Goal: Information Seeking & Learning: Learn about a topic

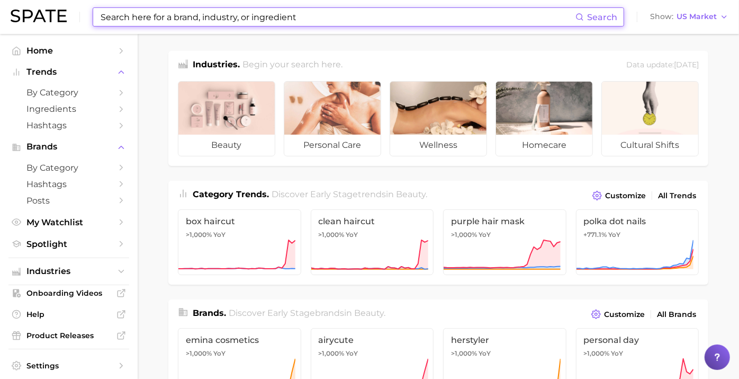
click at [452, 21] on input at bounding box center [338, 17] width 476 height 18
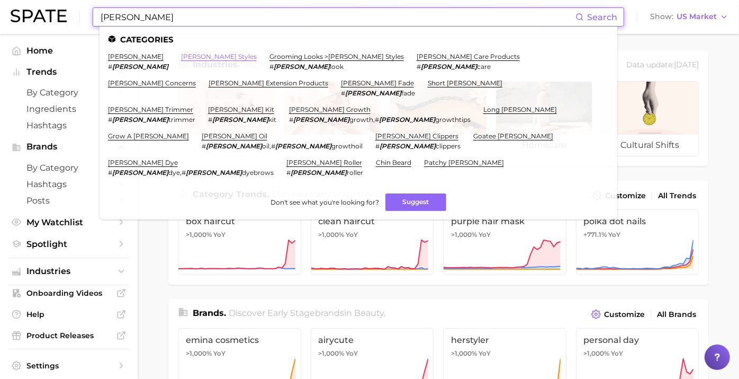
type input "[PERSON_NAME]"
click at [181, 60] on link "[PERSON_NAME] styles" at bounding box center [219, 56] width 76 height 8
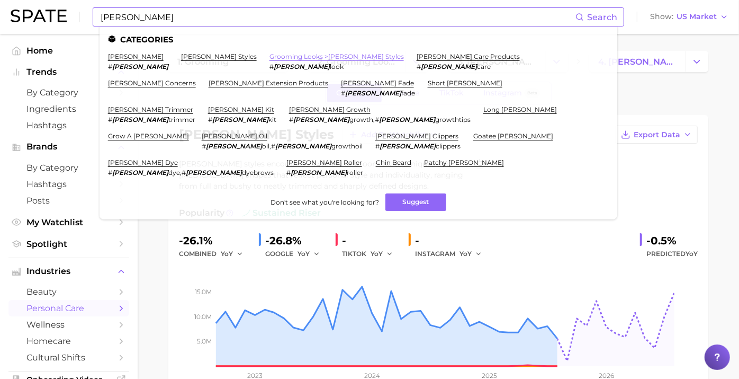
click at [270, 55] on link "grooming looks > [PERSON_NAME] styles" at bounding box center [337, 56] width 135 height 8
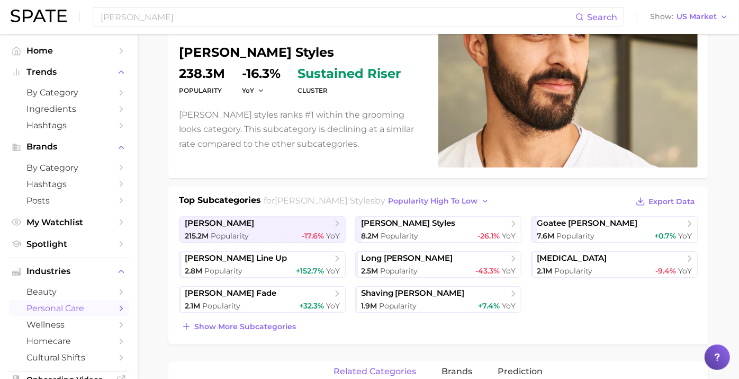
scroll to position [98, 0]
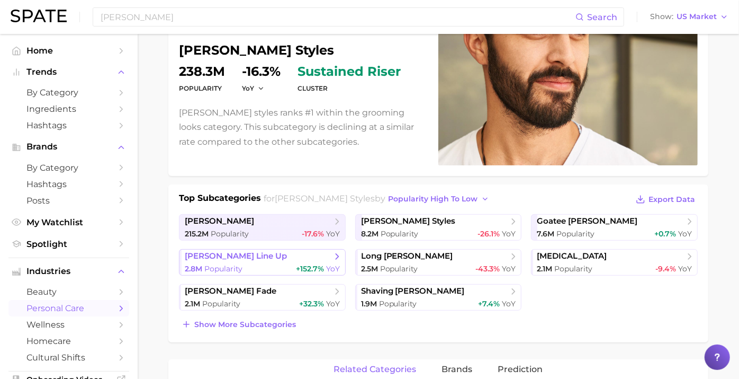
click at [228, 260] on link "[PERSON_NAME] line up 2.8m Popularity +152.7% YoY" at bounding box center [262, 262] width 167 height 26
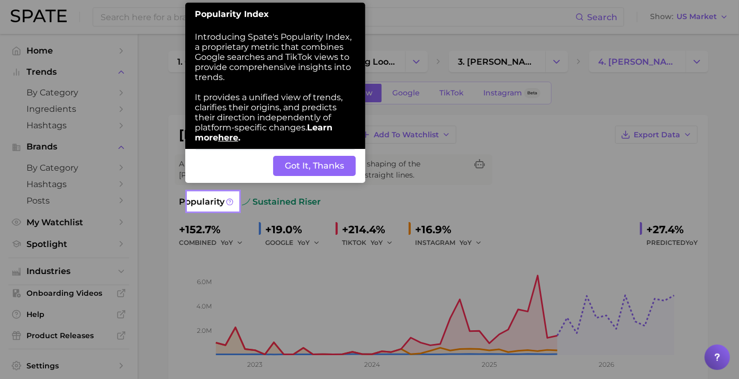
click at [333, 172] on button "Got It, Thanks" at bounding box center [314, 166] width 83 height 20
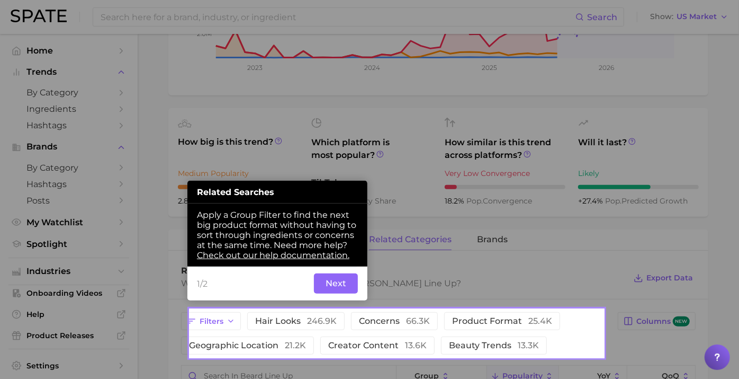
scroll to position [298, 0]
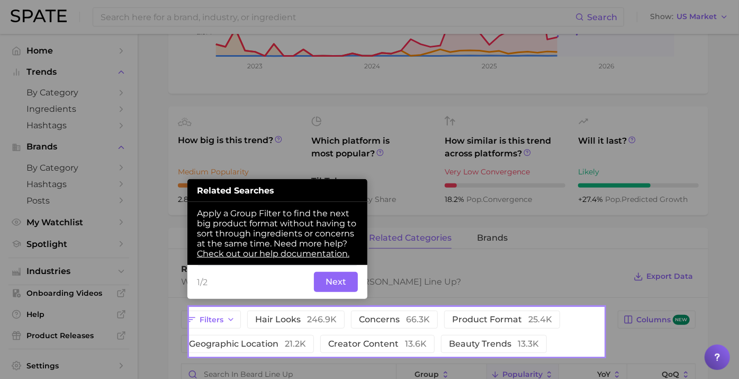
click at [351, 284] on button "Next" at bounding box center [336, 282] width 44 height 20
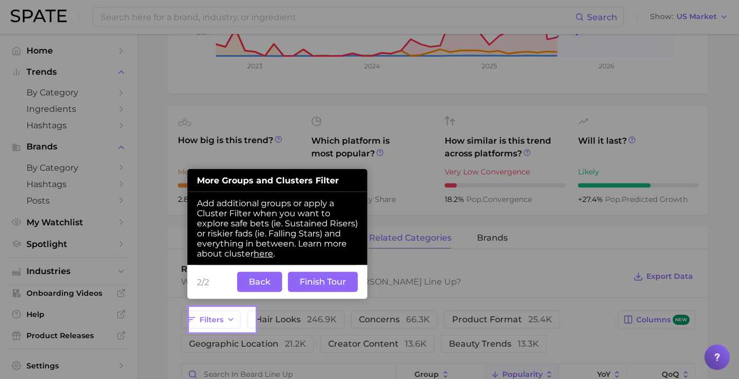
click at [314, 282] on button "Finish Tour" at bounding box center [323, 282] width 70 height 20
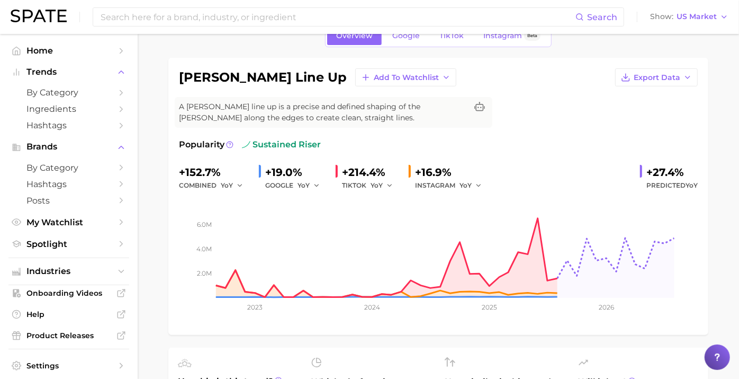
scroll to position [55, 0]
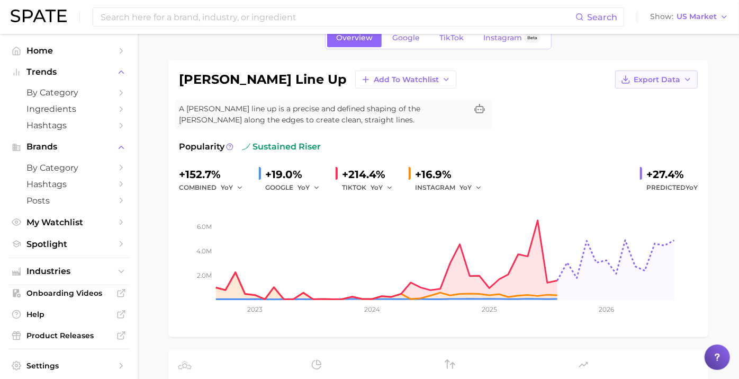
click at [667, 76] on span "Export Data" at bounding box center [657, 79] width 47 height 9
click at [628, 117] on span "Time Series Image" at bounding box center [635, 118] width 71 height 9
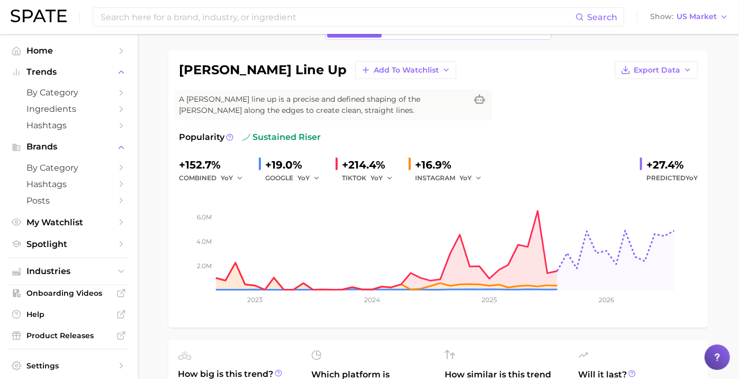
scroll to position [59, 0]
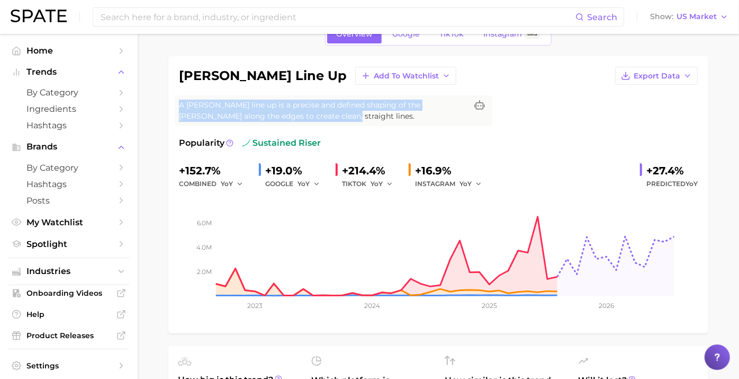
drag, startPoint x: 305, startPoint y: 119, endPoint x: 191, endPoint y: 100, distance: 115.5
click at [191, 100] on span "A [PERSON_NAME] line up is a precise and defined shaping of the [PERSON_NAME] a…" at bounding box center [323, 111] width 288 height 22
copy span "A [PERSON_NAME] line up is a precise and defined shaping of the [PERSON_NAME] a…"
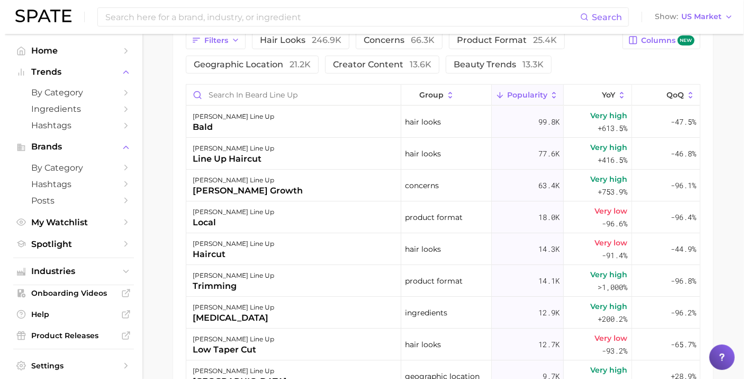
scroll to position [576, 0]
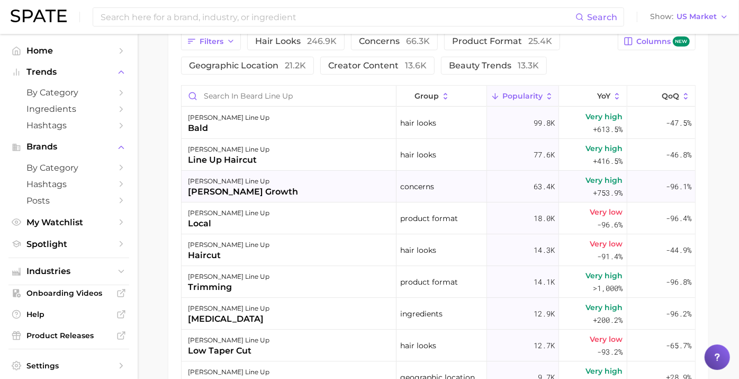
click at [241, 194] on div "[PERSON_NAME] growth" at bounding box center [243, 191] width 110 height 13
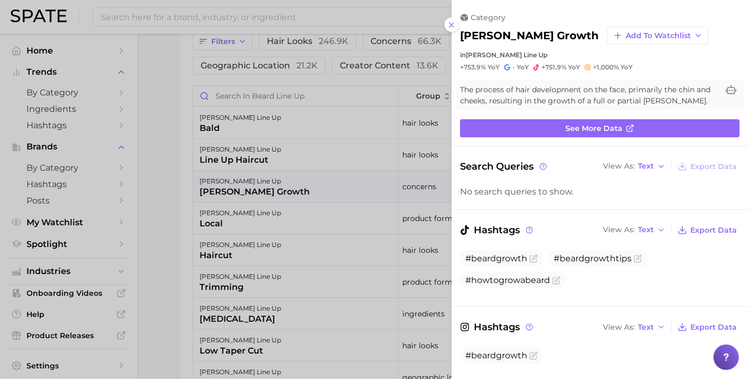
scroll to position [0, 0]
click at [241, 194] on div at bounding box center [374, 189] width 748 height 379
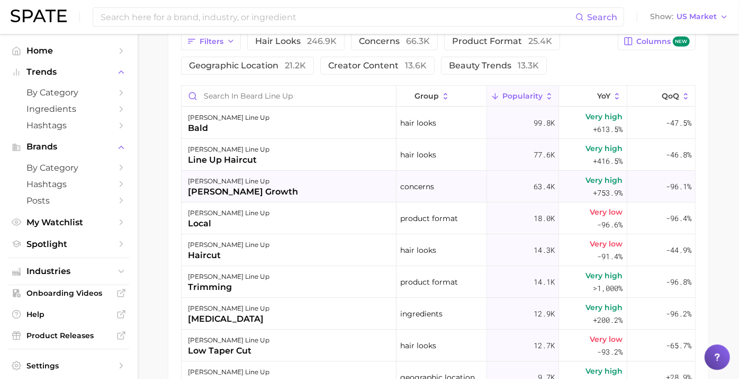
click at [241, 194] on div "[PERSON_NAME] growth" at bounding box center [243, 191] width 110 height 13
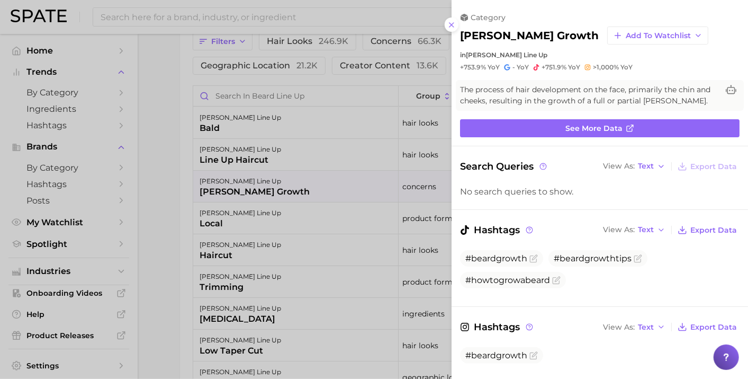
click at [397, 24] on div at bounding box center [374, 189] width 748 height 379
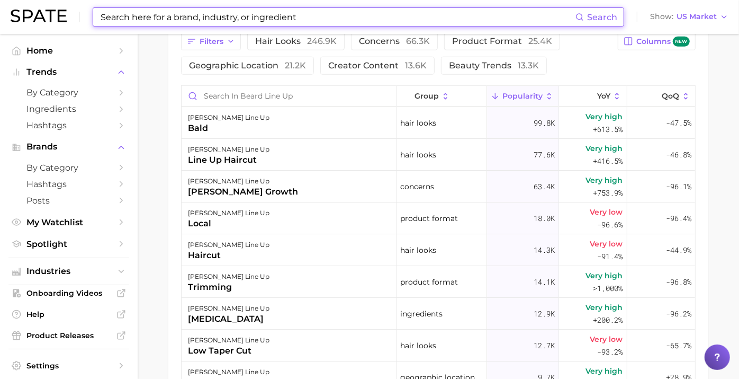
click at [397, 24] on input at bounding box center [338, 17] width 476 height 18
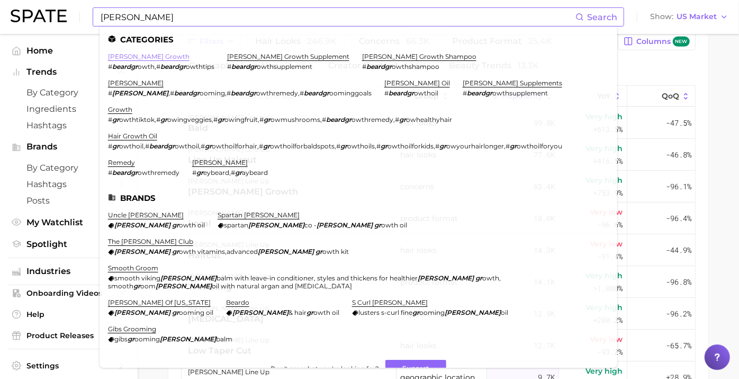
click at [146, 57] on link "[PERSON_NAME] growth" at bounding box center [149, 56] width 82 height 8
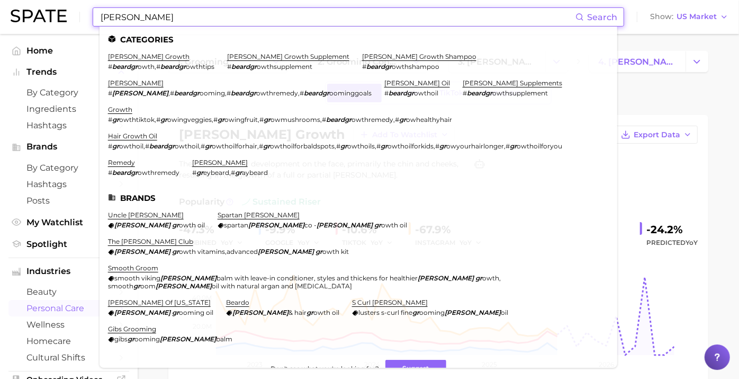
click at [243, 17] on input "[PERSON_NAME]" at bounding box center [338, 17] width 476 height 18
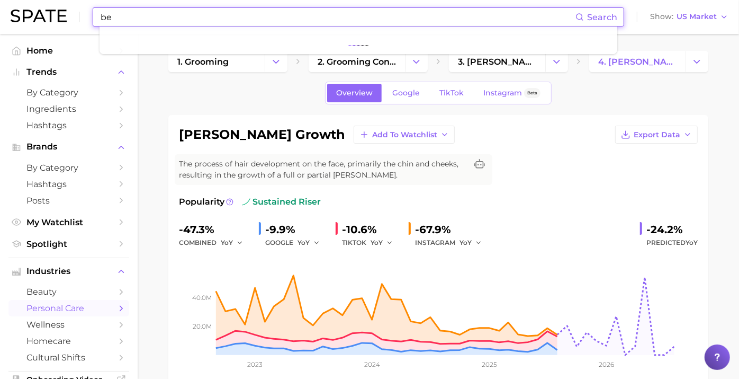
type input "b"
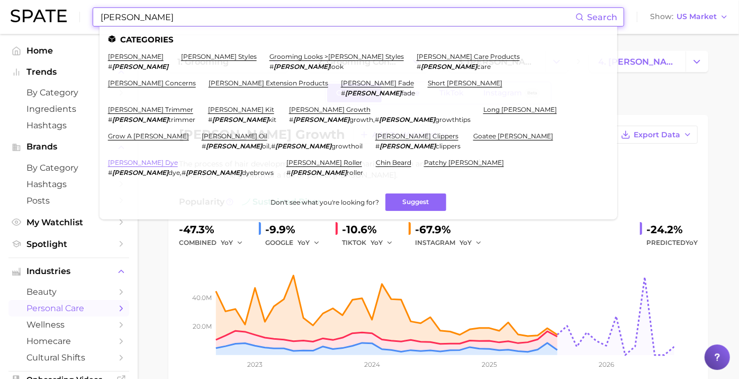
click at [178, 158] on link "[PERSON_NAME] dye" at bounding box center [143, 162] width 70 height 8
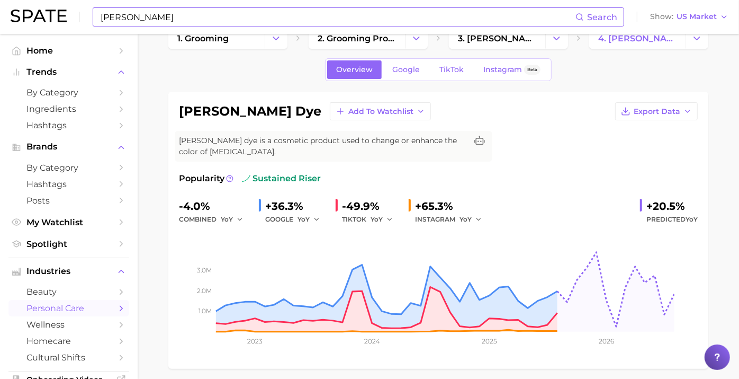
scroll to position [22, 0]
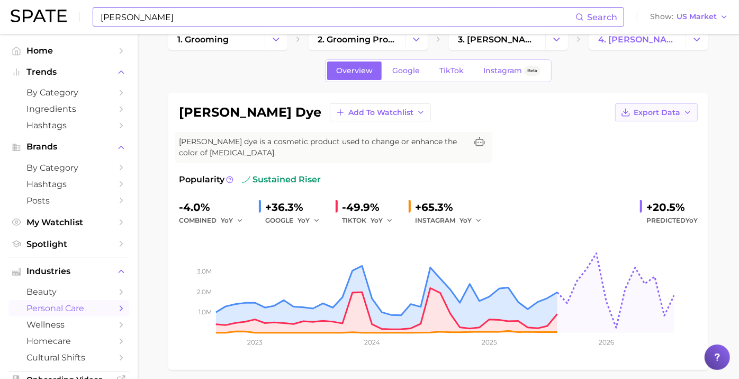
click at [652, 113] on span "Export Data" at bounding box center [657, 112] width 47 height 9
click at [636, 150] on span "Time Series Image" at bounding box center [635, 151] width 71 height 9
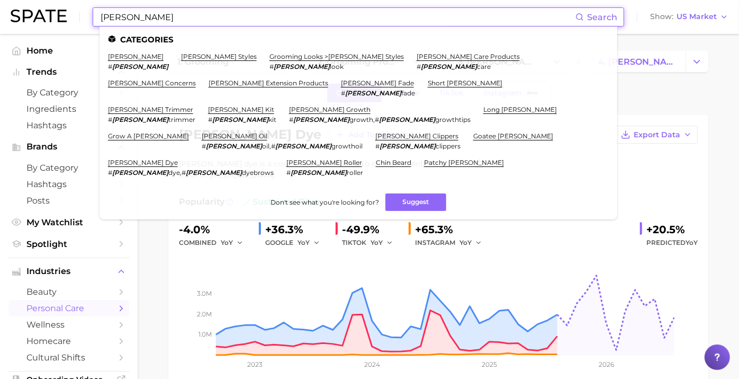
click at [424, 17] on input "[PERSON_NAME]" at bounding box center [338, 17] width 476 height 18
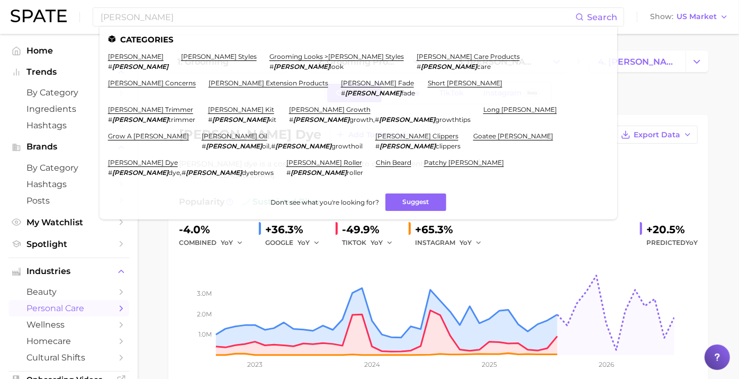
click at [518, 199] on div "Popularity sustained riser" at bounding box center [438, 201] width 519 height 13
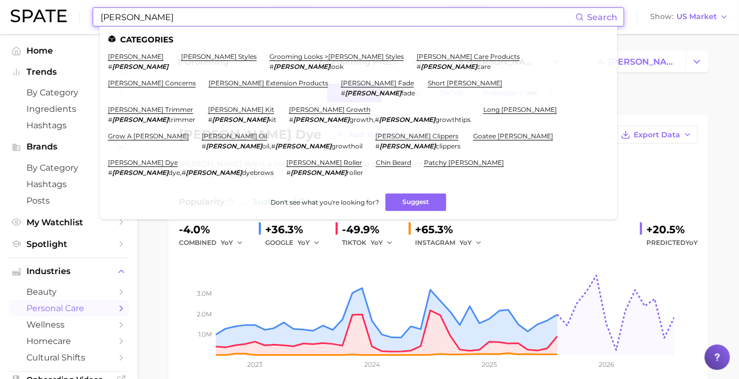
click at [255, 16] on input "[PERSON_NAME]" at bounding box center [338, 17] width 476 height 18
click at [267, 132] on link "[PERSON_NAME] oil" at bounding box center [235, 136] width 66 height 8
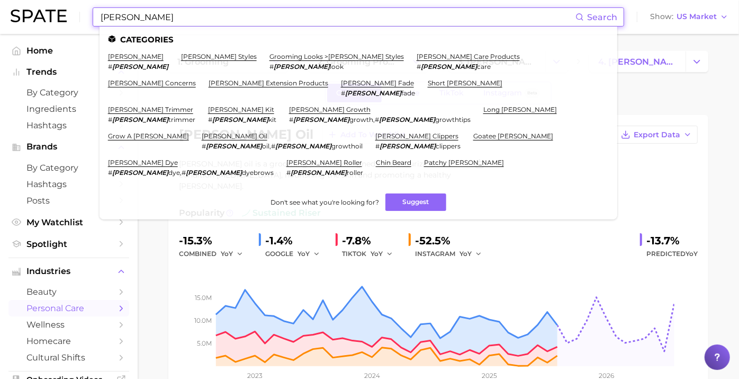
click at [420, 11] on input "[PERSON_NAME]" at bounding box center [338, 17] width 476 height 18
click at [414, 79] on link "[PERSON_NAME] fade" at bounding box center [377, 83] width 73 height 8
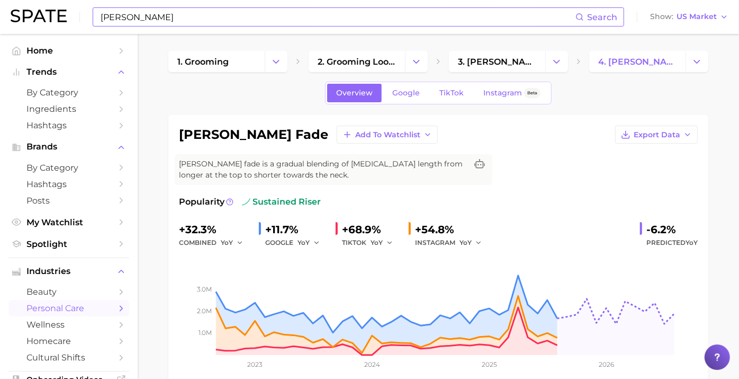
click at [414, 20] on input "[PERSON_NAME]" at bounding box center [338, 17] width 476 height 18
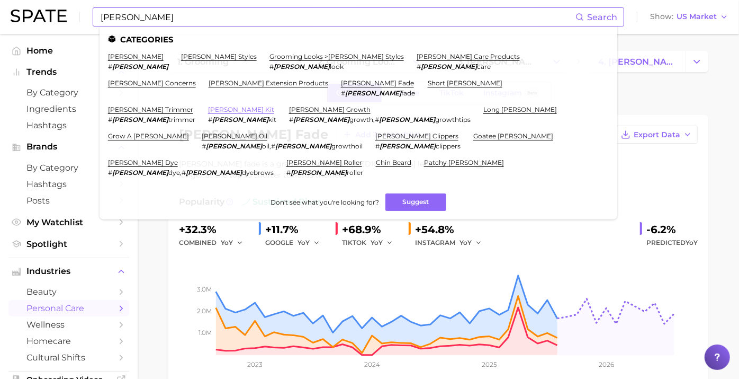
click at [239, 105] on link "[PERSON_NAME] kit" at bounding box center [241, 109] width 66 height 8
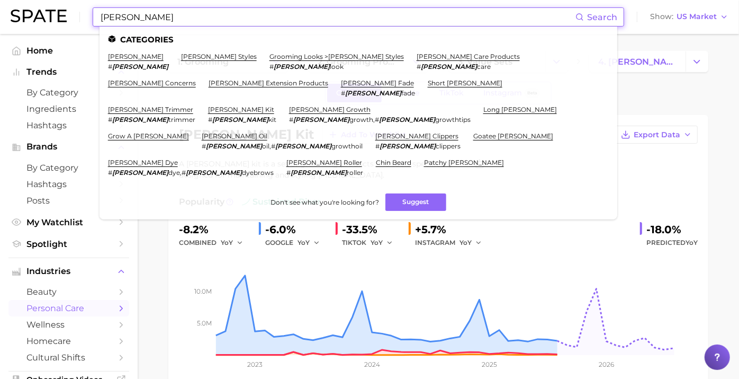
click at [238, 22] on input "[PERSON_NAME]" at bounding box center [338, 17] width 476 height 18
click at [376, 132] on link "[PERSON_NAME] clippers" at bounding box center [417, 136] width 83 height 8
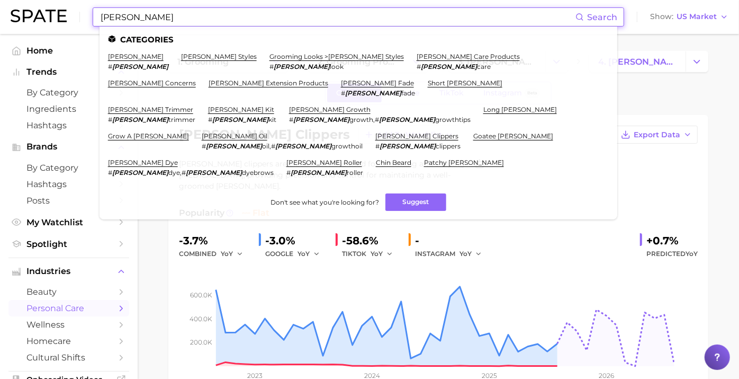
click at [160, 23] on input "[PERSON_NAME]" at bounding box center [338, 17] width 476 height 18
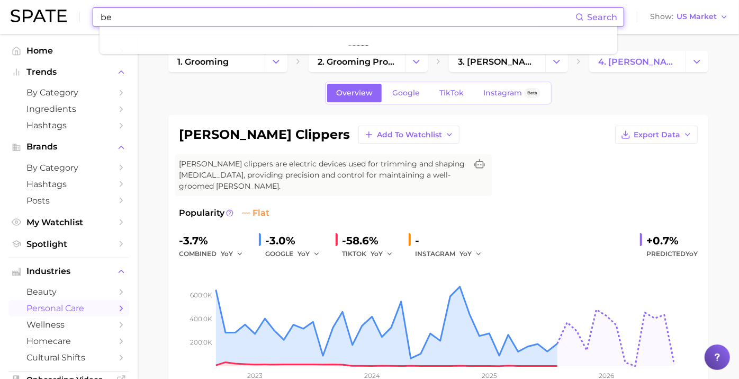
type input "b"
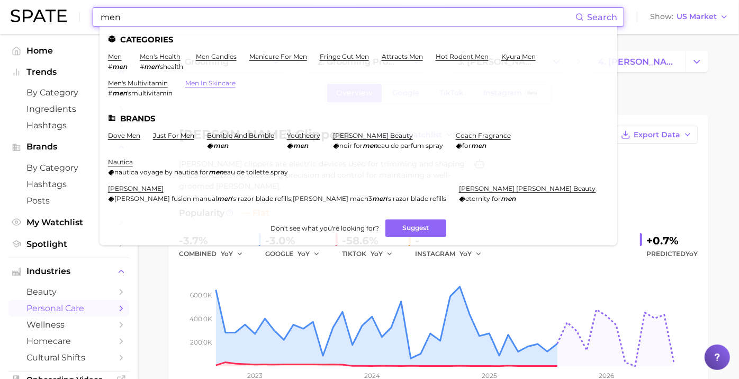
type input "men"
click at [221, 83] on link "men in skincare" at bounding box center [210, 83] width 50 height 8
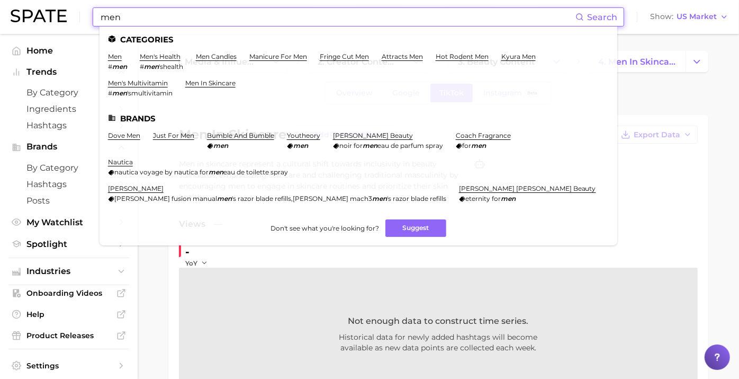
click at [251, 15] on input "men" at bounding box center [338, 17] width 476 height 18
click at [177, 133] on link "just for men" at bounding box center [173, 135] width 41 height 8
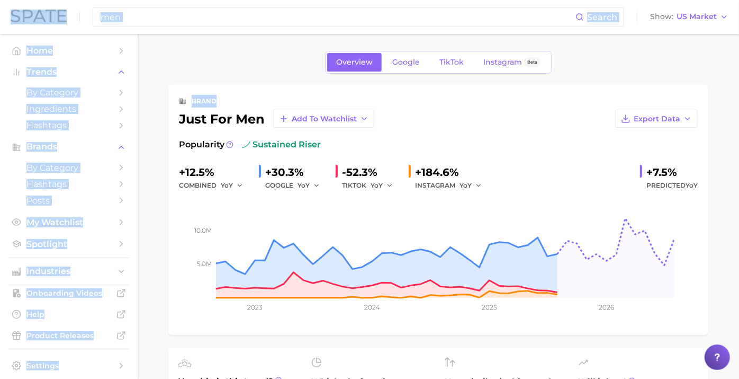
drag, startPoint x: 739, startPoint y: 91, endPoint x: 751, endPoint y: 137, distance: 47.4
click at [739, 137] on html "men Search Show US Market Home Trends by Category Ingredients Hashtags Brands b…" at bounding box center [369, 189] width 739 height 379
drag, startPoint x: 748, startPoint y: 136, endPoint x: 606, endPoint y: 119, distance: 142.4
click at [615, 119] on button "Export Data" at bounding box center [656, 119] width 83 height 18
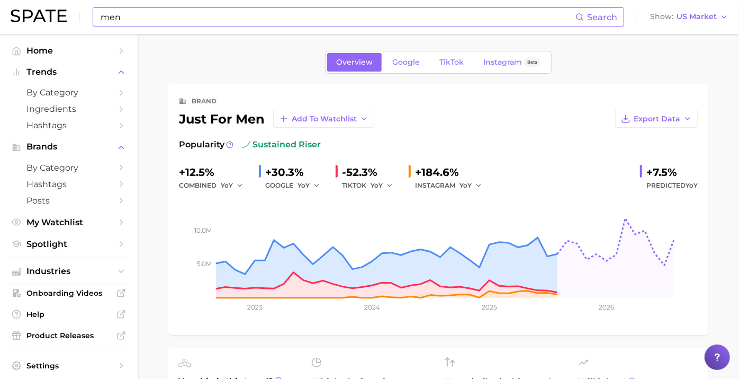
click at [391, 13] on input "men" at bounding box center [338, 17] width 476 height 18
type input "m"
type input "b"
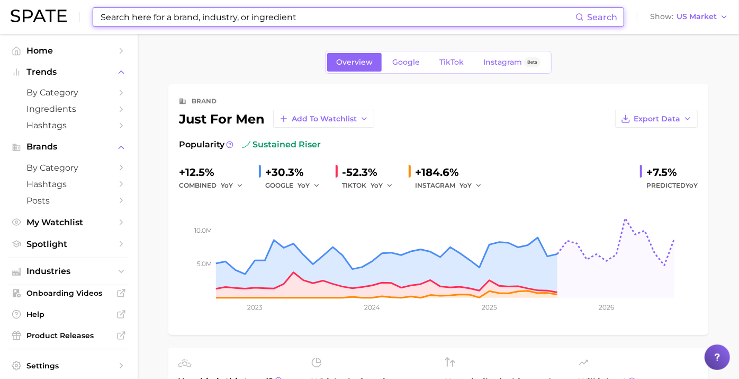
type input "m"
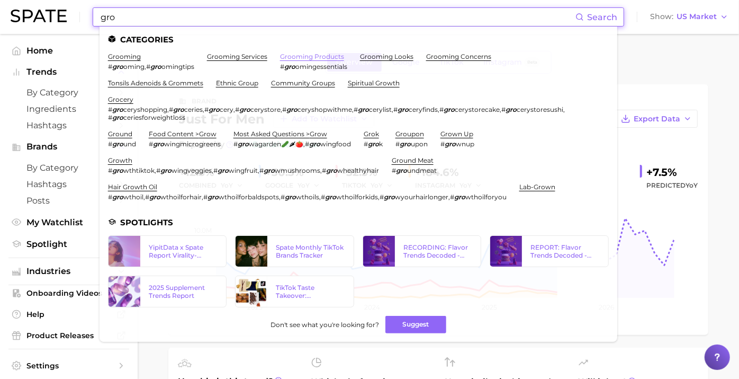
type input "gro"
click at [324, 55] on link "grooming products" at bounding box center [312, 56] width 64 height 8
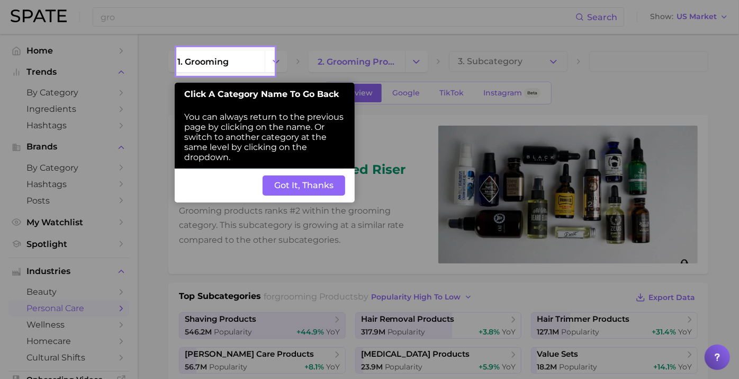
click at [324, 192] on button "Got It, Thanks" at bounding box center [304, 185] width 83 height 20
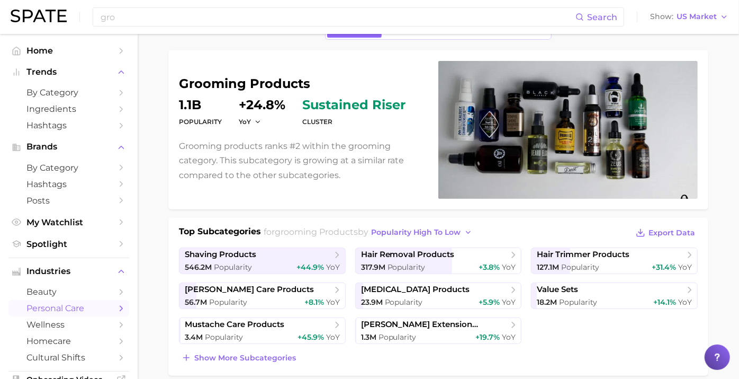
scroll to position [67, 0]
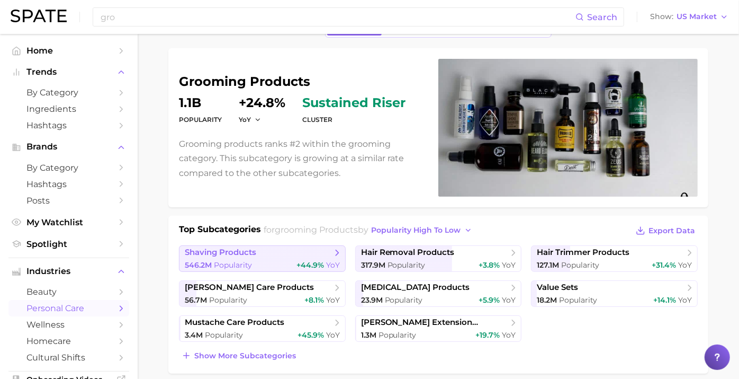
click at [278, 254] on span "shaving products" at bounding box center [258, 252] width 147 height 11
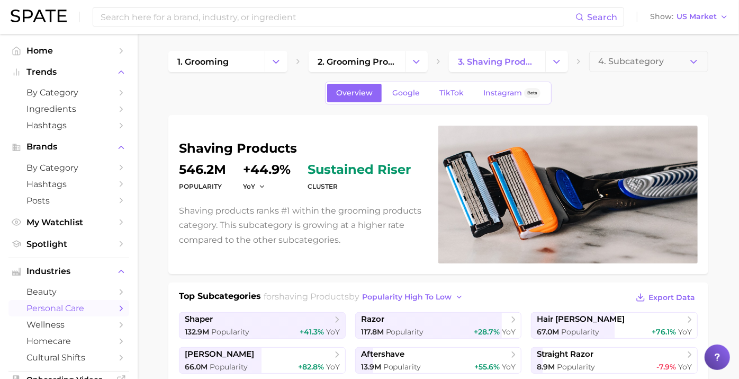
type input "gro"
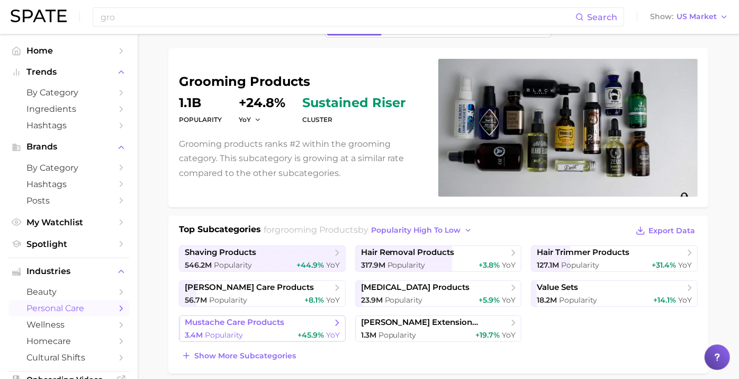
click at [254, 327] on link "mustache care products 3.4m Popularity +45.9% YoY" at bounding box center [262, 328] width 167 height 26
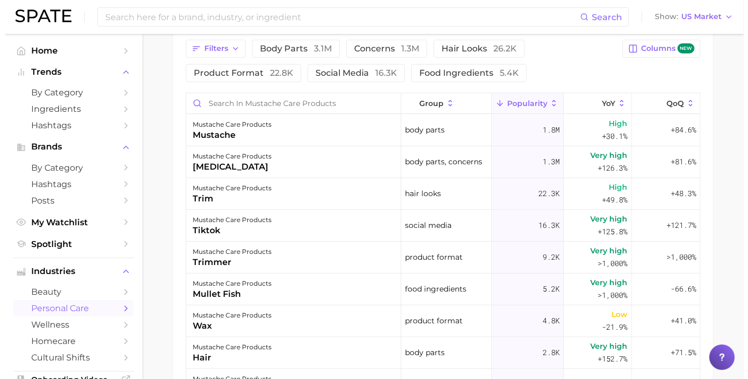
scroll to position [483, 0]
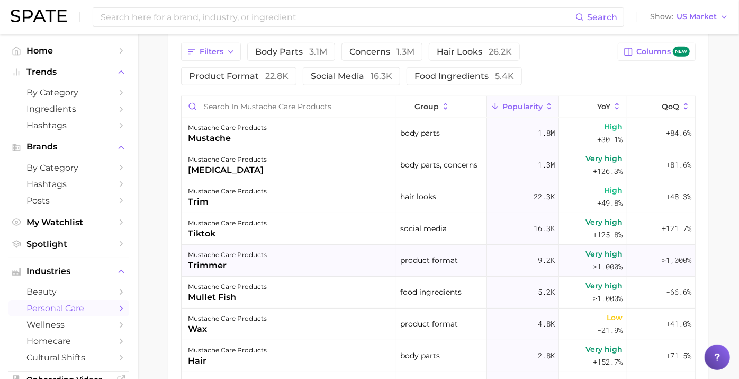
click at [280, 260] on div "mustache care products trimmer" at bounding box center [289, 261] width 215 height 32
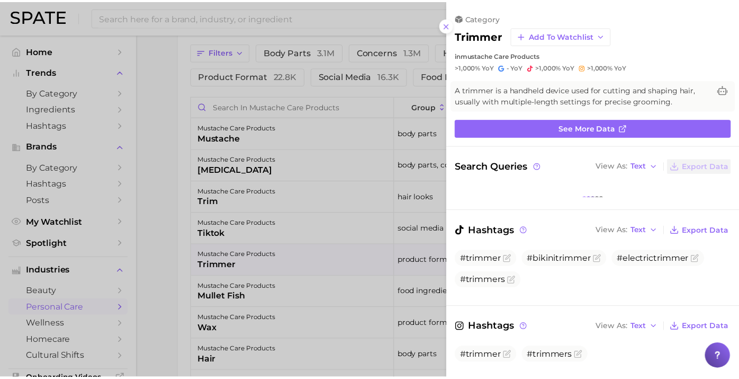
scroll to position [0, 0]
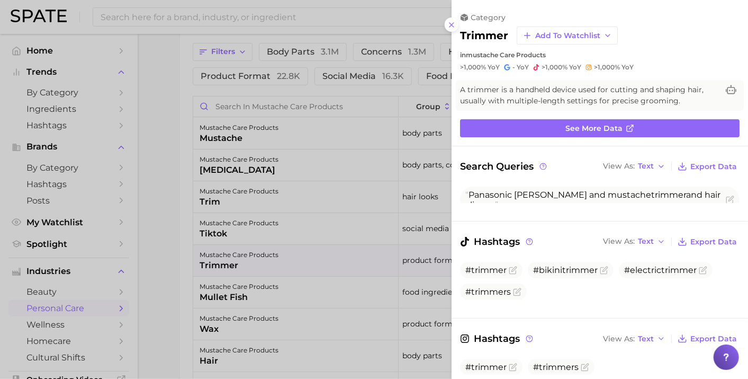
click at [320, 102] on div at bounding box center [374, 189] width 748 height 379
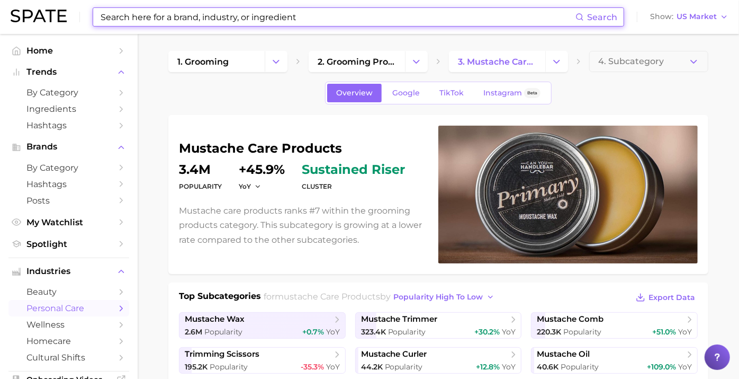
click at [306, 13] on input at bounding box center [338, 17] width 476 height 18
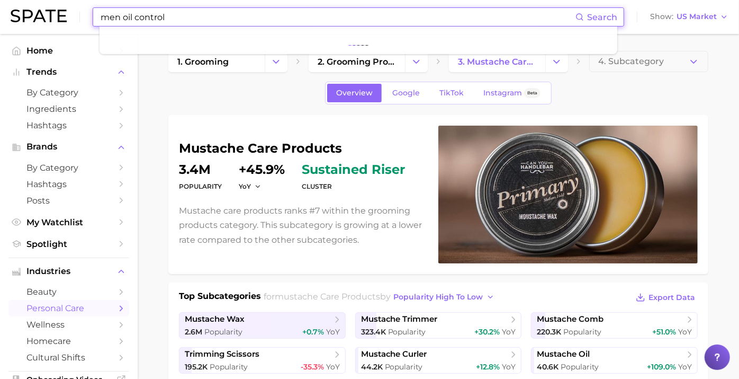
type input "men oil control"
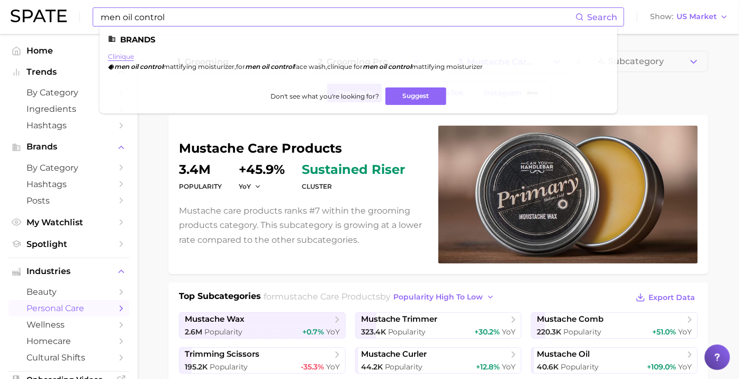
click at [115, 56] on link "clinique" at bounding box center [121, 56] width 26 height 8
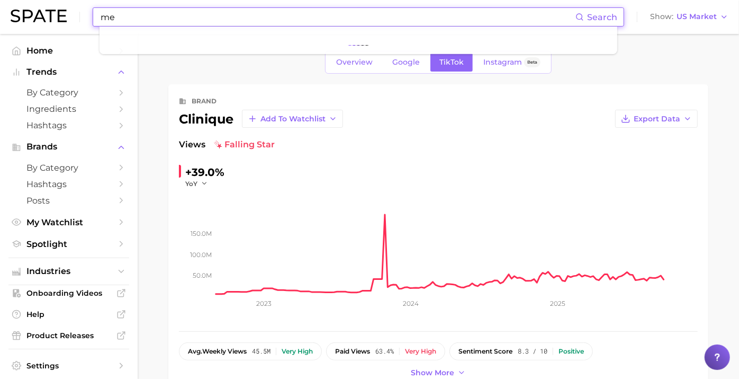
type input "m"
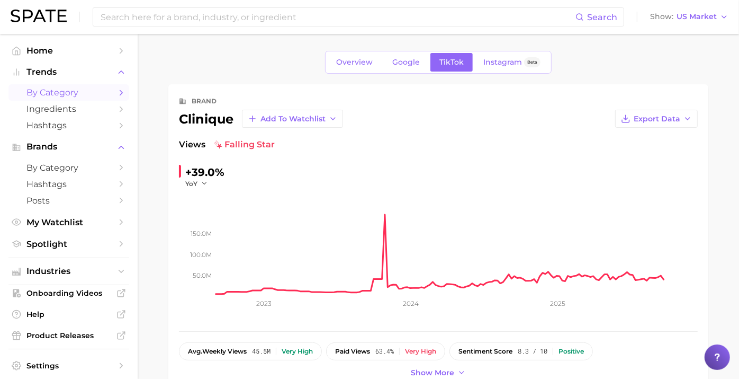
click at [72, 96] on span "by Category" at bounding box center [68, 92] width 85 height 10
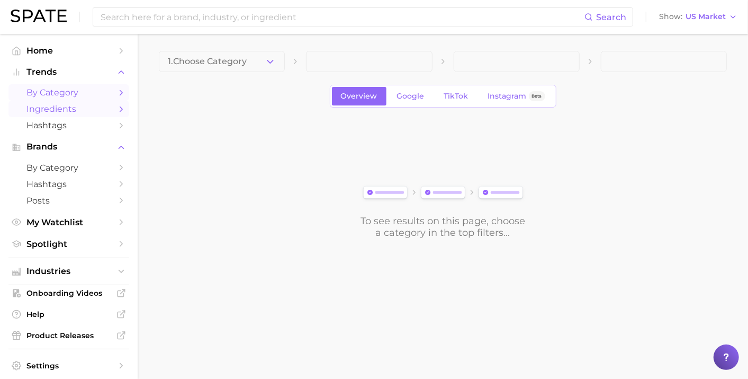
click at [75, 112] on span "Ingredients" at bounding box center [68, 109] width 85 height 10
click at [69, 166] on span "by Category" at bounding box center [68, 168] width 85 height 10
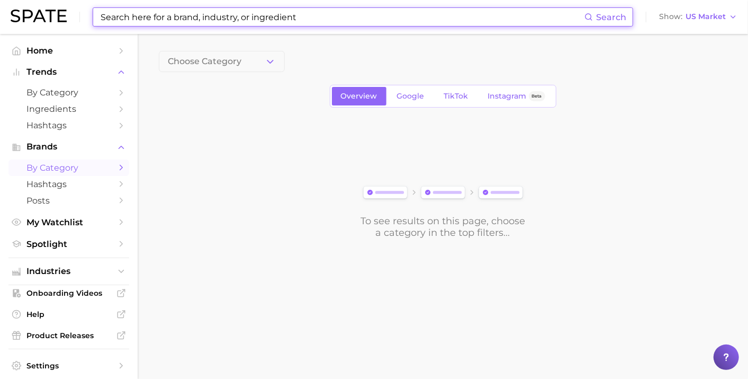
click at [226, 21] on input at bounding box center [342, 17] width 485 height 18
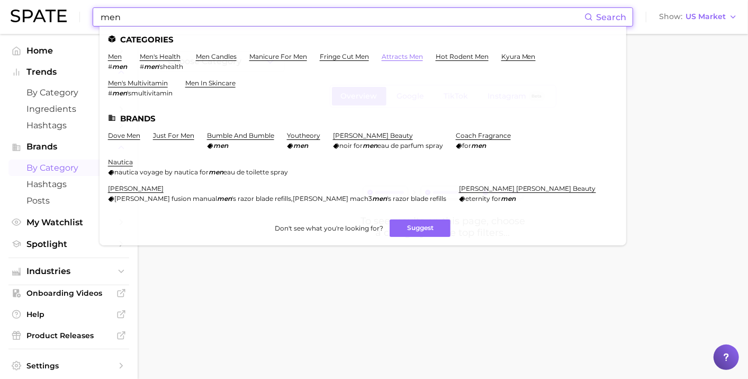
type input "men"
click at [414, 60] on link "attracts men" at bounding box center [402, 56] width 41 height 8
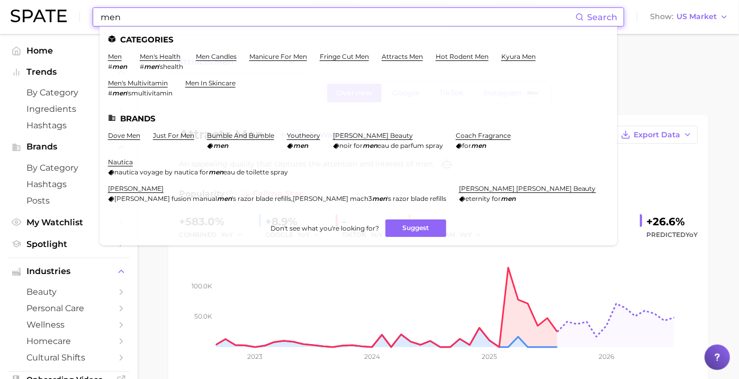
click at [174, 20] on input "men" at bounding box center [338, 17] width 476 height 18
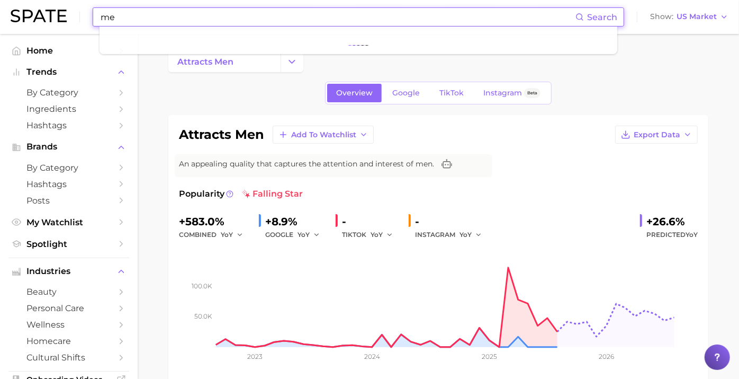
type input "m"
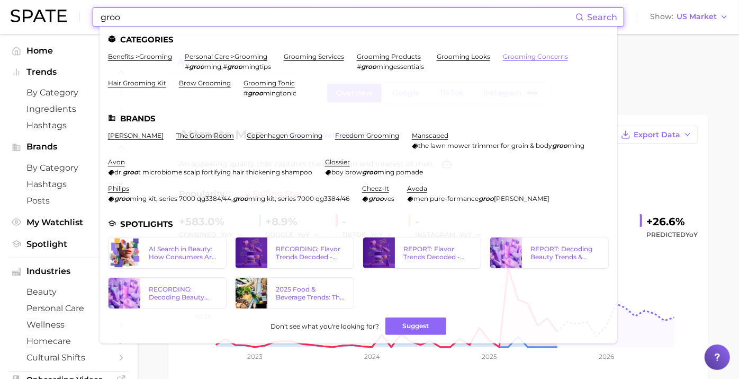
type input "groo"
click at [523, 55] on link "grooming concerns" at bounding box center [535, 56] width 65 height 8
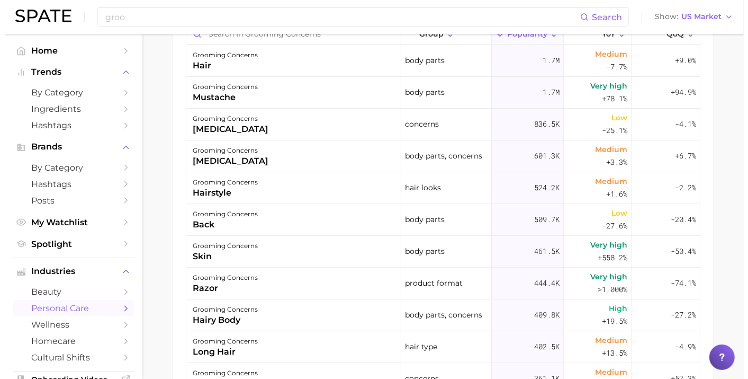
scroll to position [494, 0]
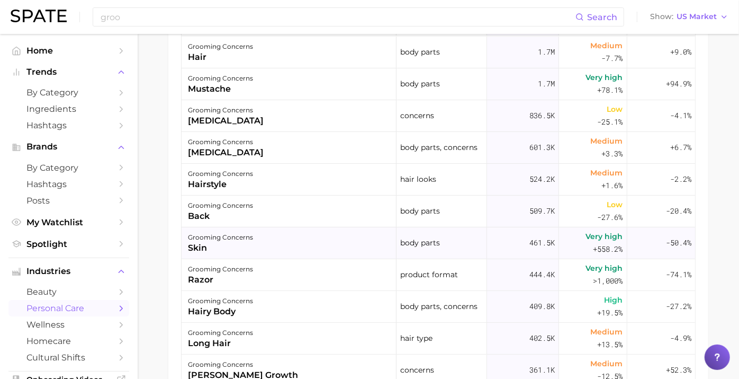
click at [242, 240] on div "grooming concerns" at bounding box center [220, 237] width 65 height 13
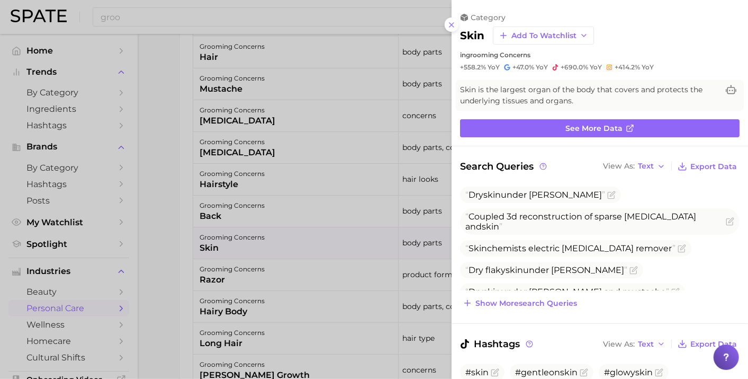
scroll to position [0, 0]
click at [279, 267] on div at bounding box center [374, 189] width 748 height 379
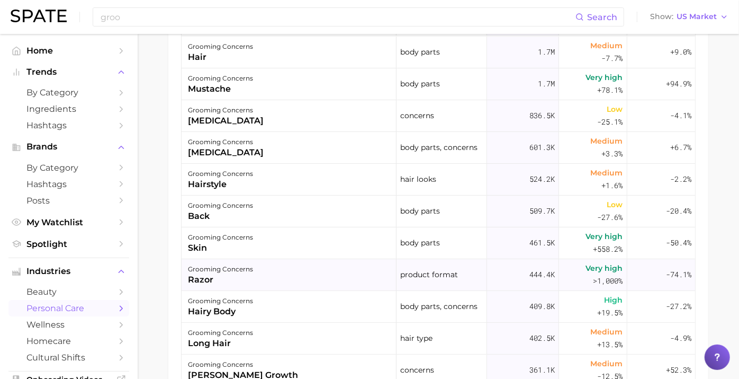
click at [253, 270] on div "grooming concerns" at bounding box center [220, 269] width 65 height 13
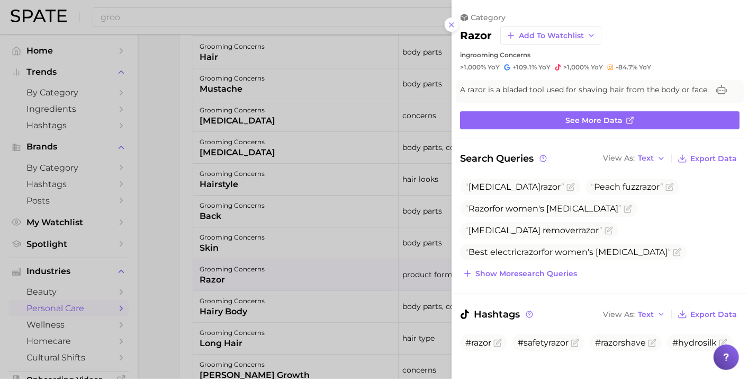
click at [341, 81] on div at bounding box center [374, 189] width 748 height 379
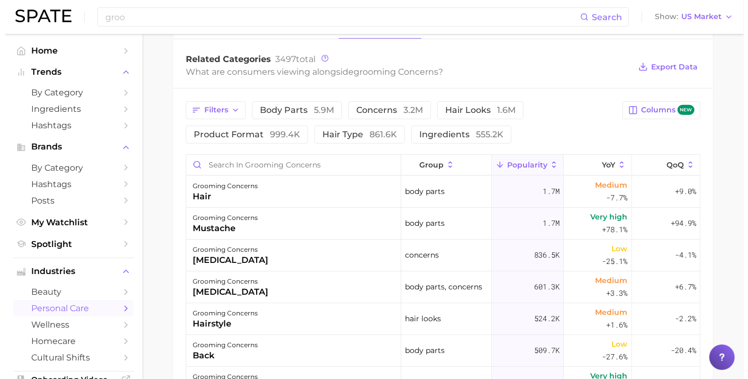
scroll to position [338, 0]
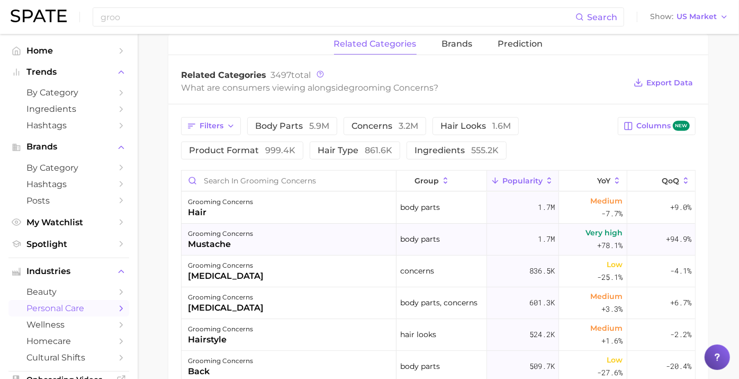
click at [336, 245] on div "grooming concerns mustache" at bounding box center [289, 240] width 215 height 32
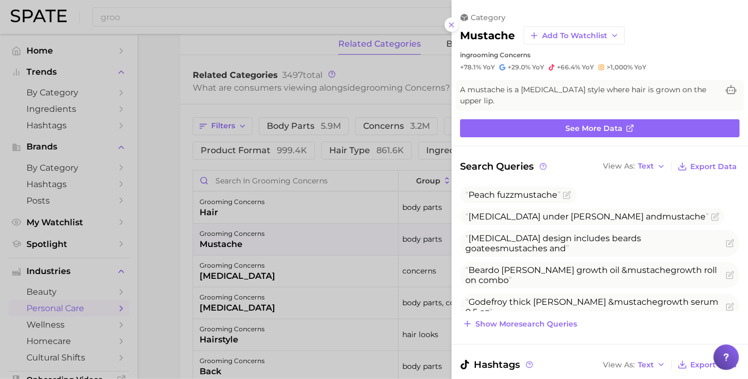
scroll to position [0, 0]
click at [711, 213] on icon "Flag as miscategorized or irrelevant" at bounding box center [715, 216] width 8 height 8
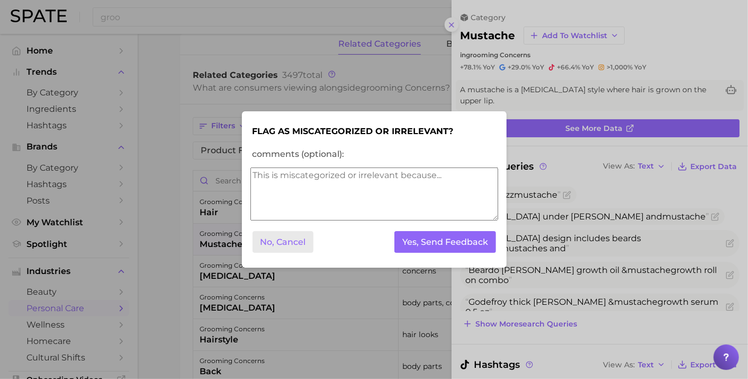
click at [293, 245] on button "No, Cancel" at bounding box center [283, 242] width 61 height 22
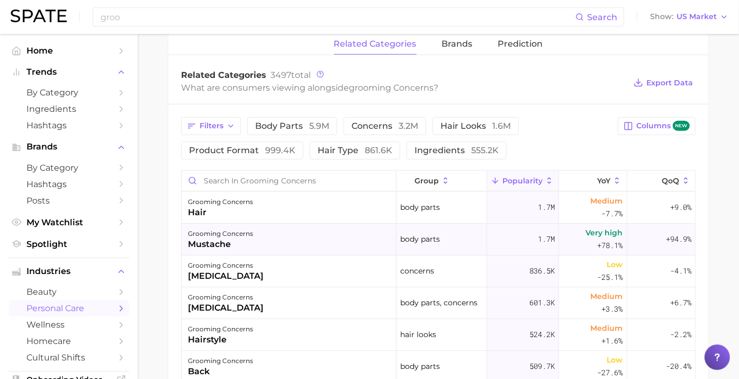
click at [253, 237] on div "grooming concerns" at bounding box center [220, 233] width 65 height 13
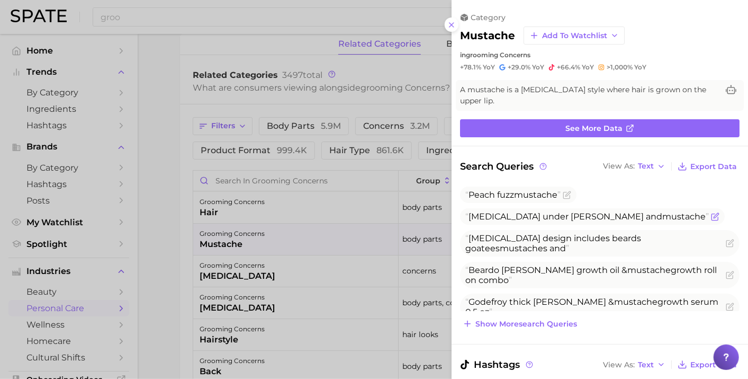
click at [567, 217] on span "[MEDICAL_DATA] under [PERSON_NAME] and mustache" at bounding box center [588, 216] width 244 height 10
click at [278, 240] on div at bounding box center [374, 189] width 748 height 379
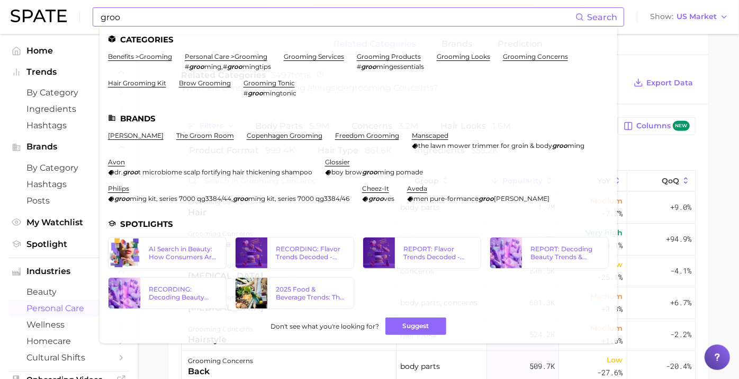
click at [427, 87] on ul "benefits > grooming personal care > grooming # [PERSON_NAME] , # [PERSON_NAME] …" at bounding box center [358, 78] width 501 height 53
click at [126, 136] on link "[PERSON_NAME]" at bounding box center [136, 135] width 56 height 8
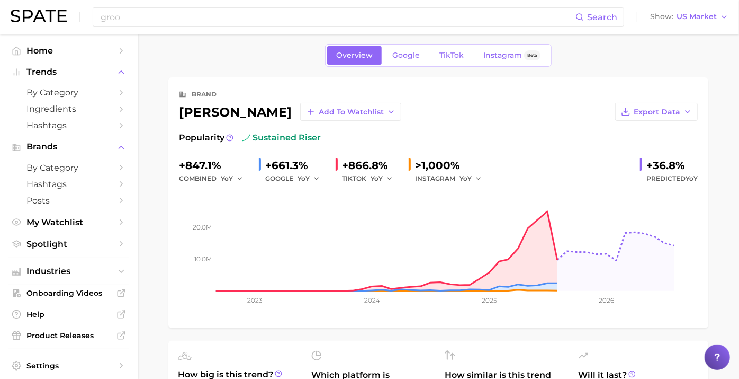
scroll to position [6, 0]
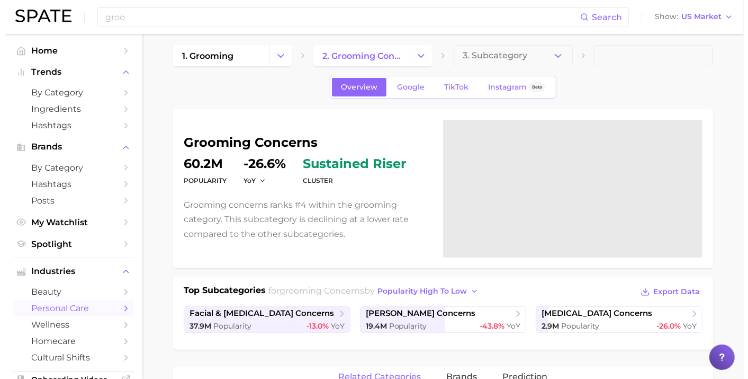
scroll to position [338, 0]
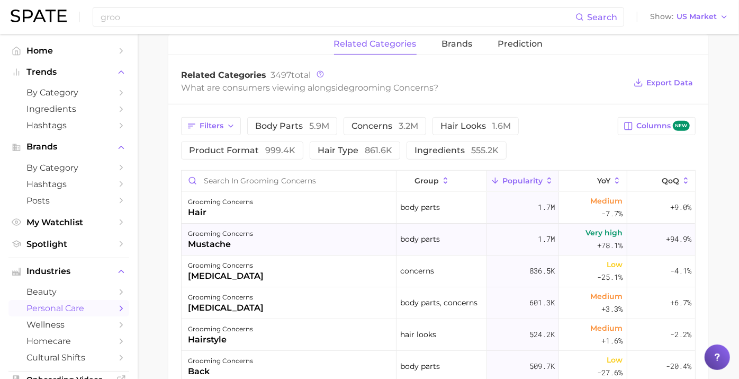
click at [349, 248] on div "grooming concerns mustache" at bounding box center [289, 240] width 215 height 32
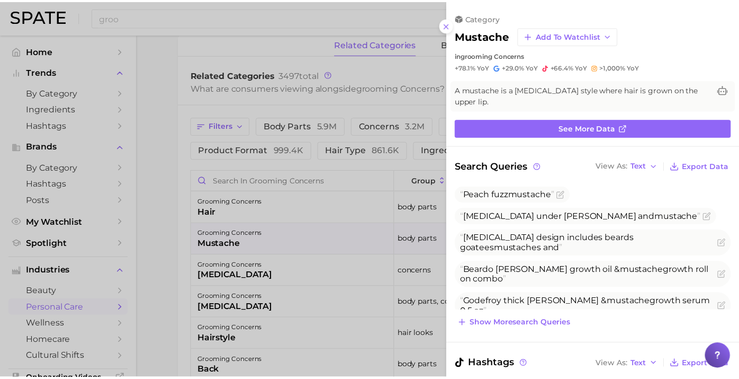
scroll to position [0, 0]
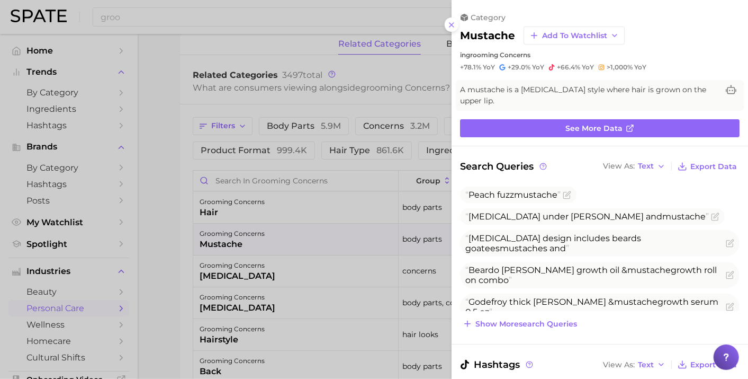
click at [303, 337] on div at bounding box center [374, 189] width 748 height 379
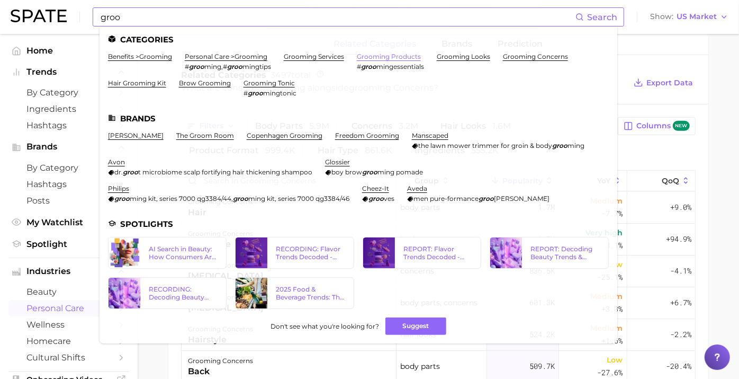
click at [408, 58] on link "grooming products" at bounding box center [389, 56] width 64 height 8
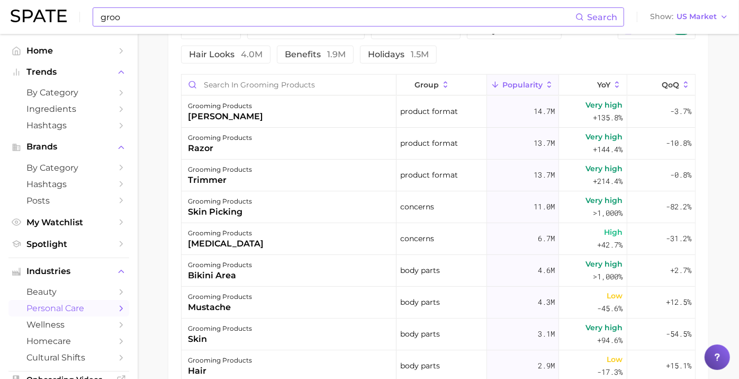
scroll to position [516, 0]
